Goal: Transaction & Acquisition: Purchase product/service

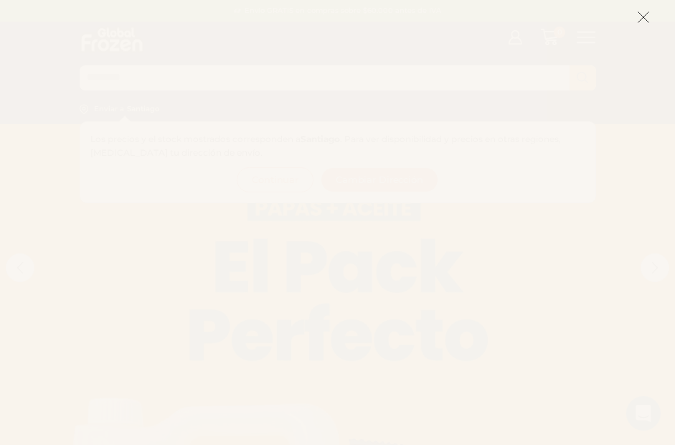
click at [641, 19] on icon at bounding box center [643, 17] width 13 height 13
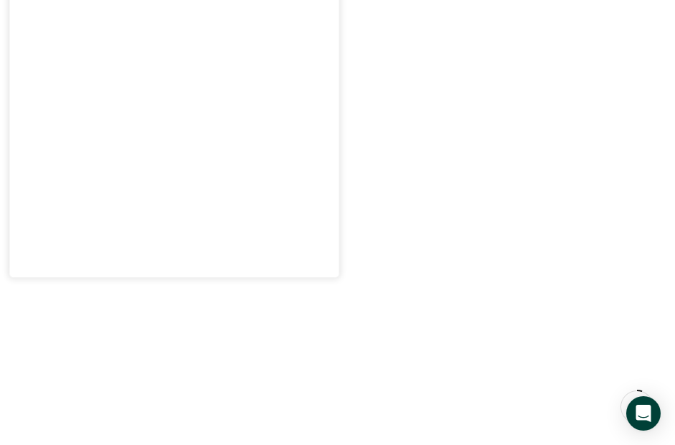
scroll to position [502, 0]
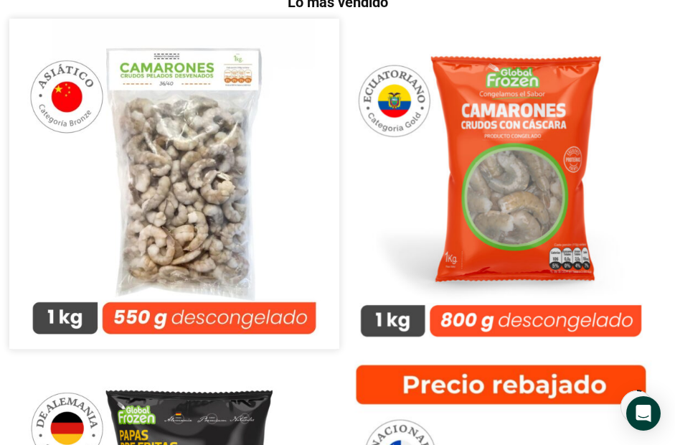
click at [245, 245] on img at bounding box center [173, 183] width 329 height 329
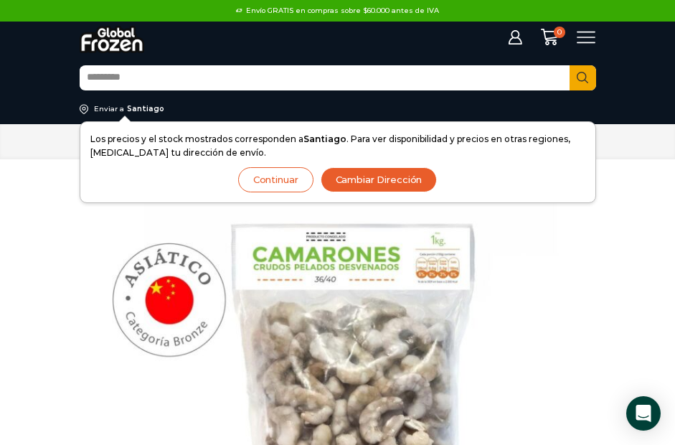
click at [588, 33] on icon at bounding box center [586, 37] width 19 height 19
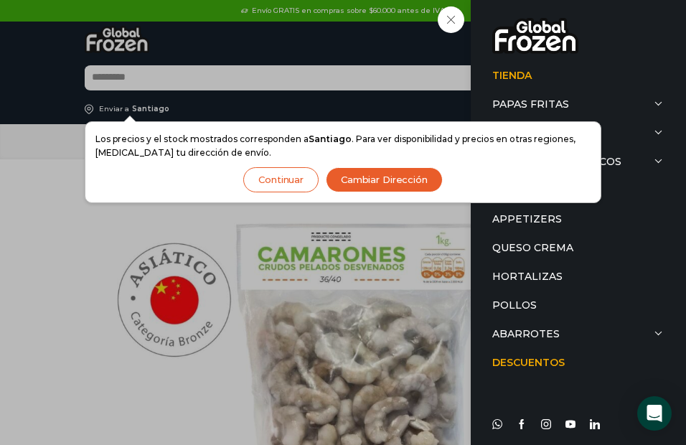
click at [582, 47] on div "Tienda Papas Fritas Papas Bastón Papas Especiales Camarones Camarones Crudos Pe…" at bounding box center [591, 37] width 19 height 19
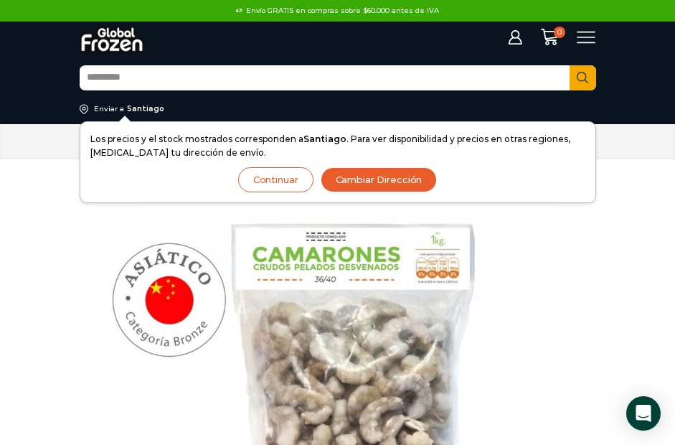
click at [278, 179] on button "Continuar" at bounding box center [275, 179] width 75 height 25
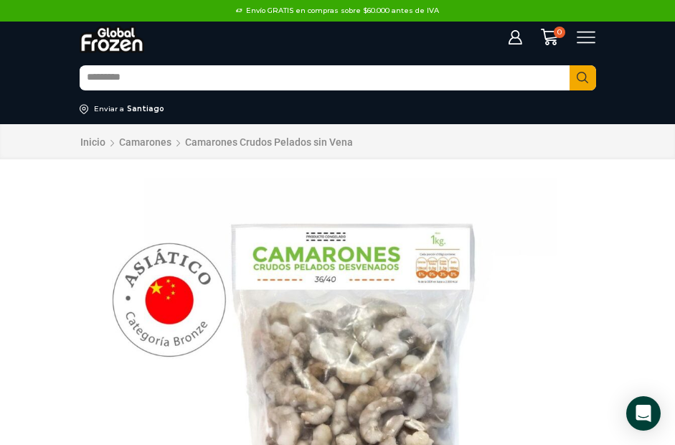
click at [586, 43] on icon at bounding box center [586, 38] width 19 height 12
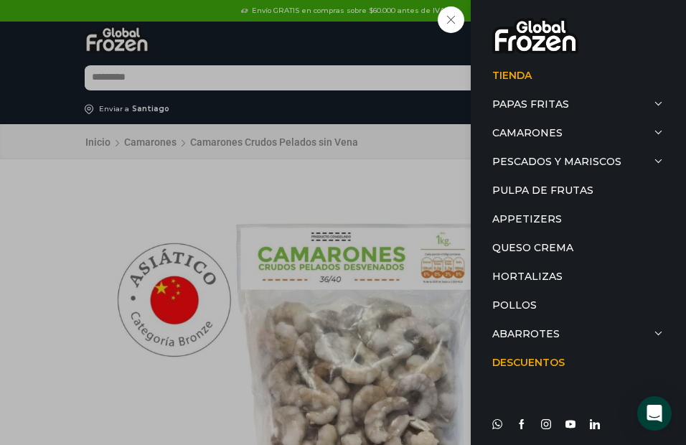
click at [582, 47] on div "Tienda Papas Fritas Papas Bastón Papas Especiales Camarones Camarones Crudos Pe…" at bounding box center [591, 37] width 19 height 19
